Goal: Complete application form

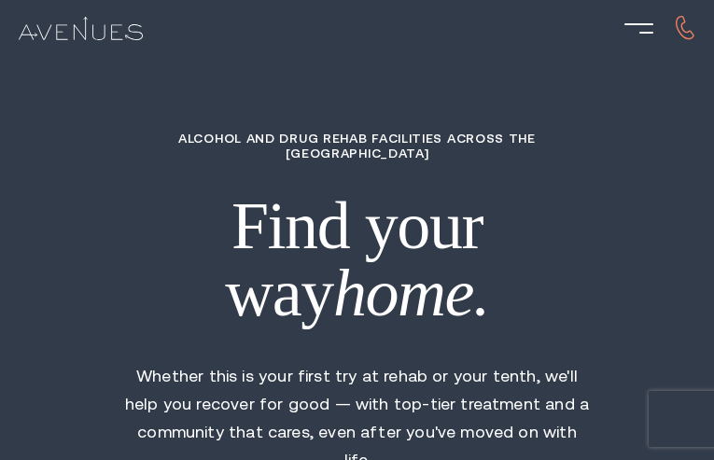
type input "ZUsiaOziwsb"
type input "EfPATLbdafte"
type input "HvOsXksnfygJ"
type input "ZvoafXiRgwFKr"
type input "XMGXXeEjUWIix"
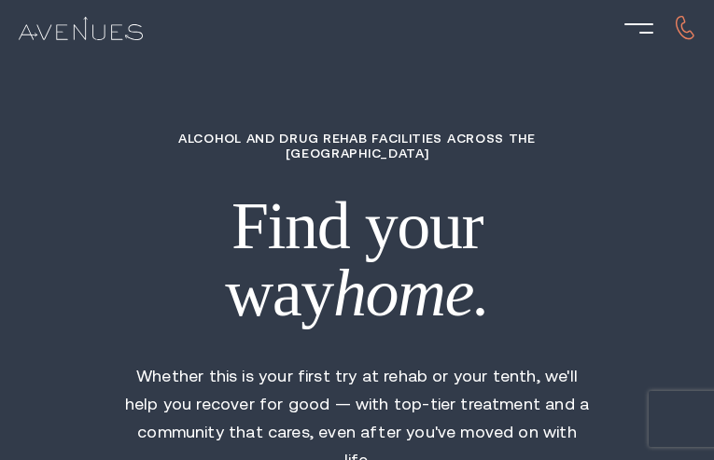
type input "2439574559"
type input "[EMAIL_ADDRESS][DOMAIN_NAME]"
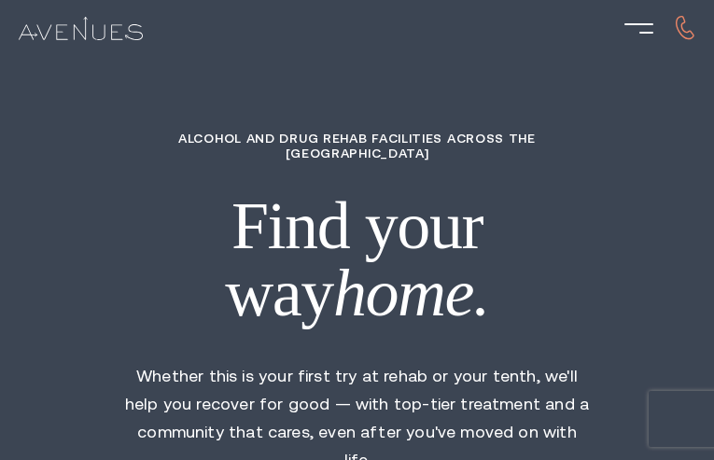
type input "usaHlUAOdi"
type input "6430862153"
type input "[EMAIL_ADDRESS][DOMAIN_NAME]"
type input "bkEakZpuXSz"
radio input "true"
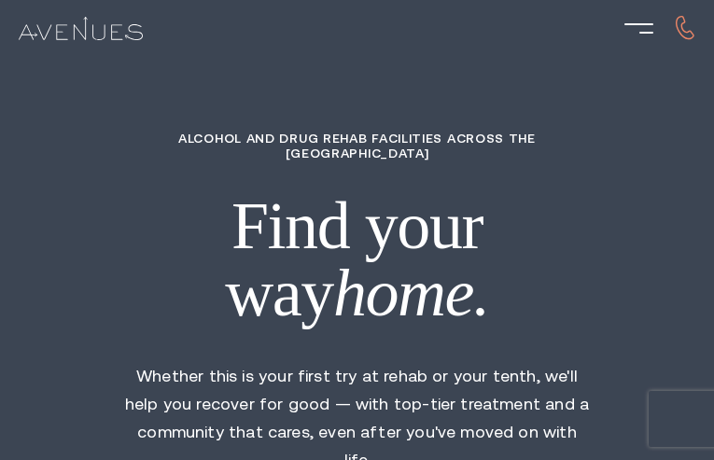
radio input "true"
radio input "false"
